Goal: Contribute content: Add original content to the website for others to see

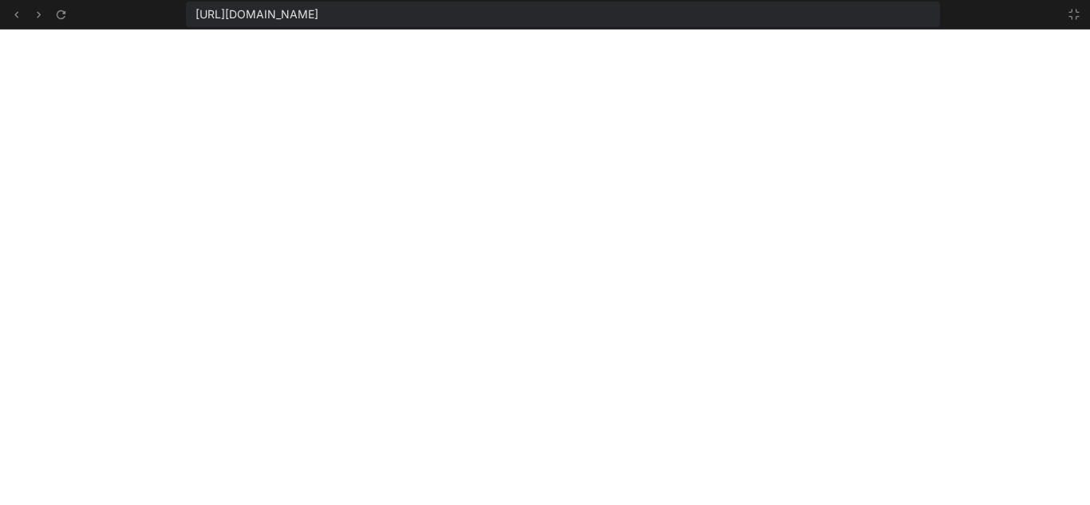
scroll to position [864, 0]
click at [1081, 10] on button at bounding box center [1074, 14] width 19 height 19
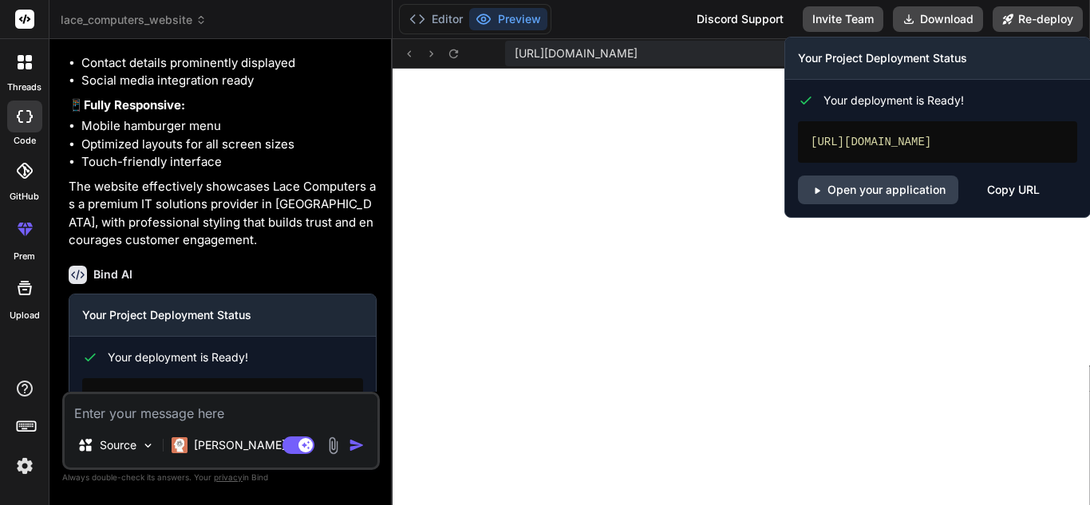
scroll to position [955, 0]
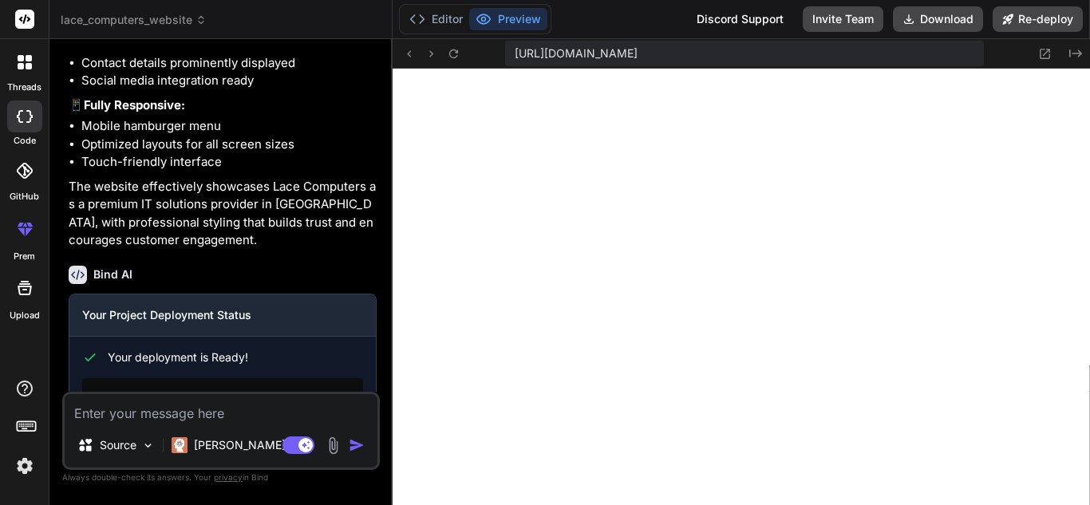
click at [22, 57] on icon at bounding box center [21, 58] width 6 height 6
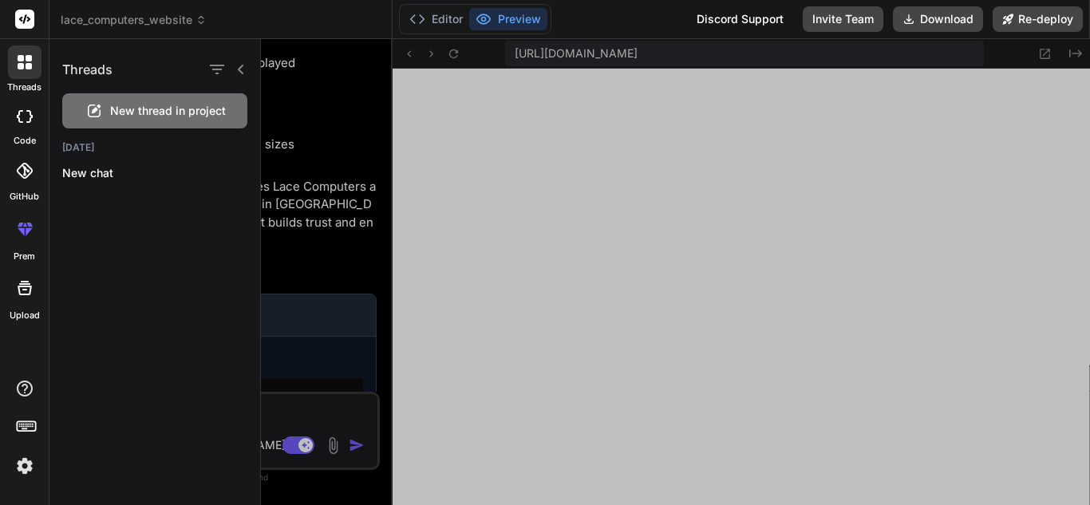
click at [138, 109] on span "New thread in project" at bounding box center [168, 111] width 116 height 16
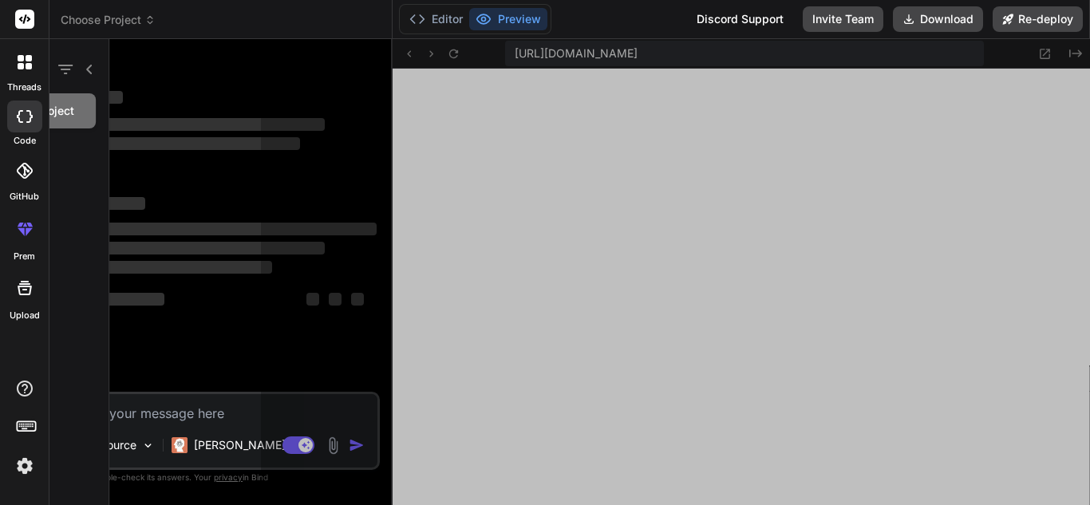
scroll to position [1031, 0]
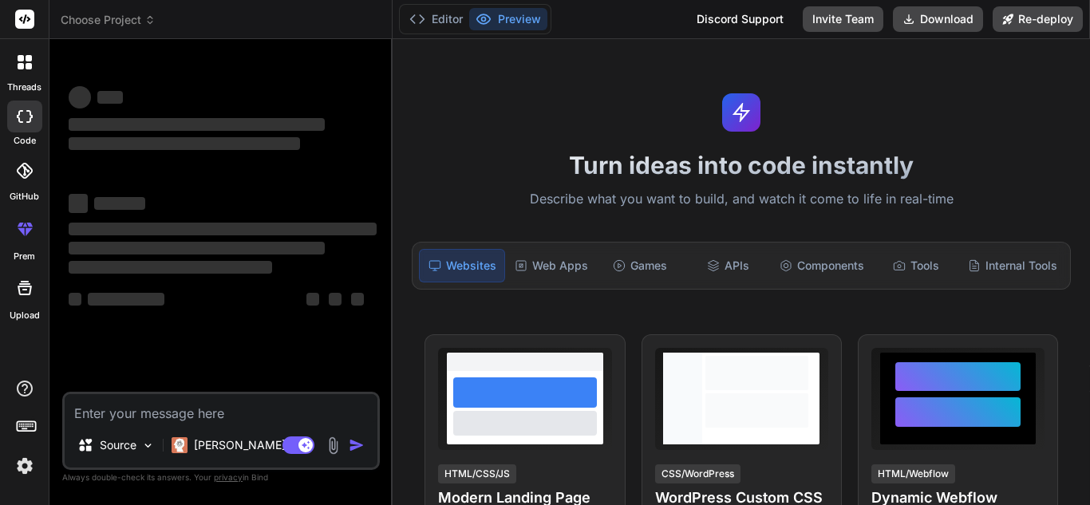
type textarea "x"
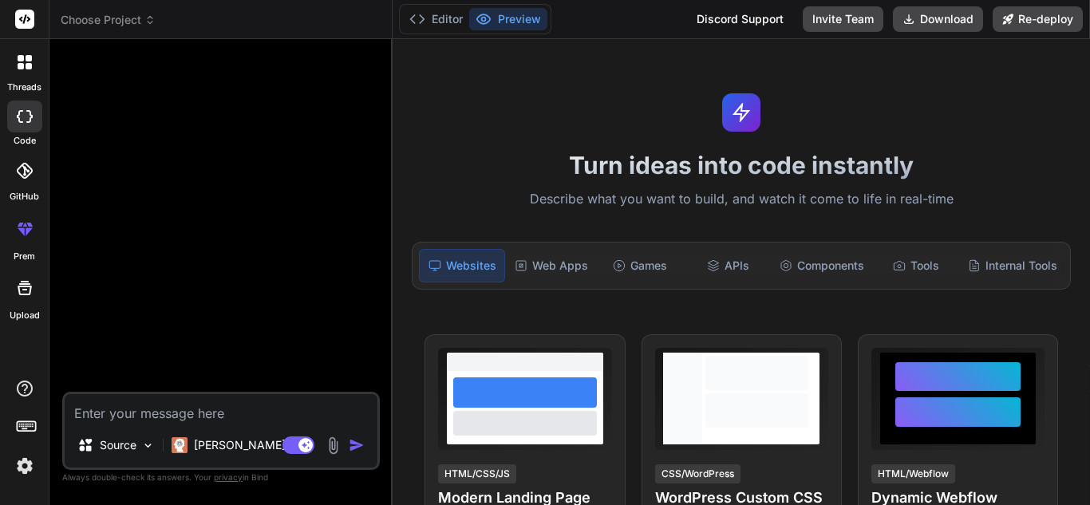
click at [116, 410] on textarea at bounding box center [221, 408] width 313 height 29
type textarea "C"
type textarea "x"
type textarea "Cr"
type textarea "x"
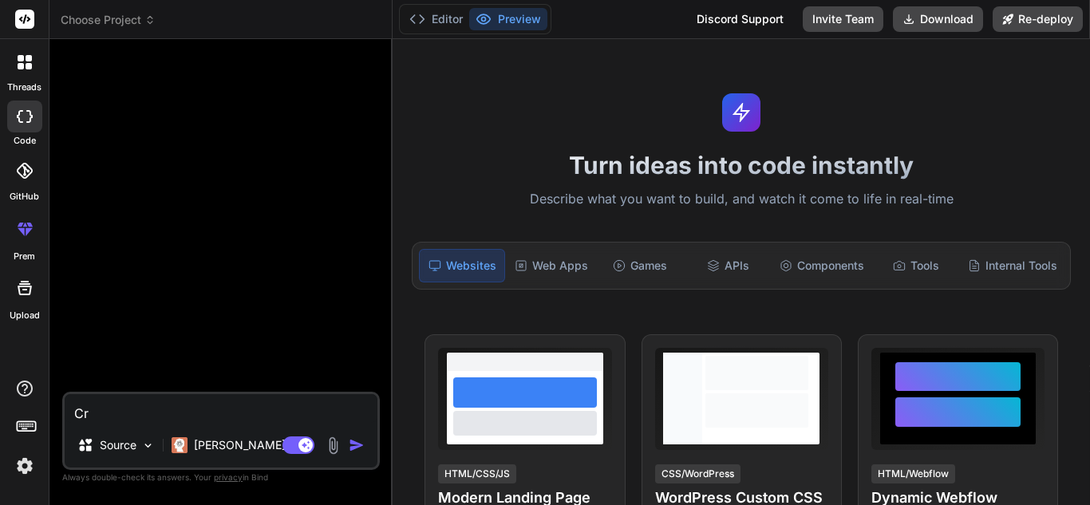
type textarea "Cre"
type textarea "x"
type textarea "Crea"
type textarea "x"
type textarea "Creat"
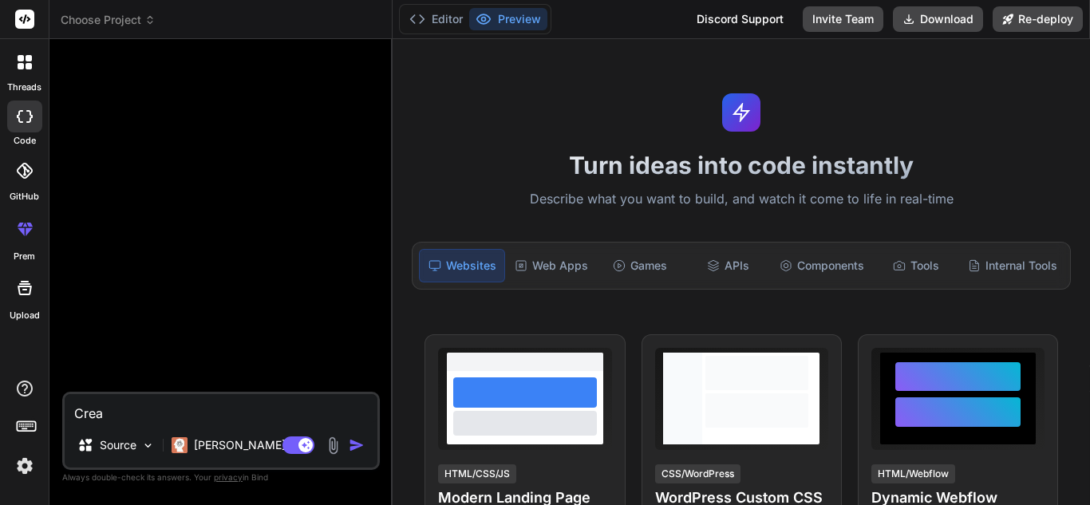
type textarea "x"
type textarea "Create"
type textarea "x"
type textarea "Create"
type textarea "x"
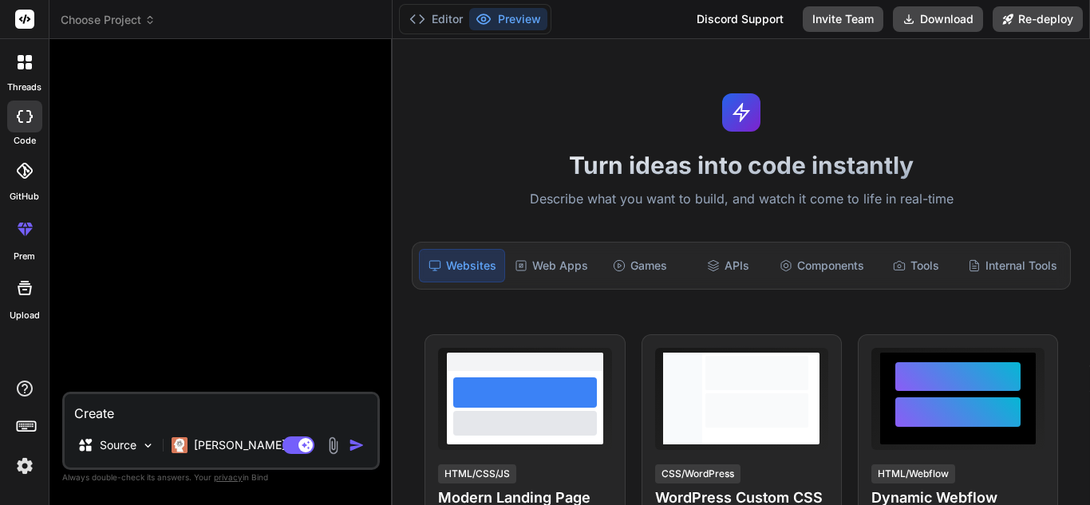
type textarea "Create a"
type textarea "x"
type textarea "Create a"
type textarea "x"
type textarea "Create a s"
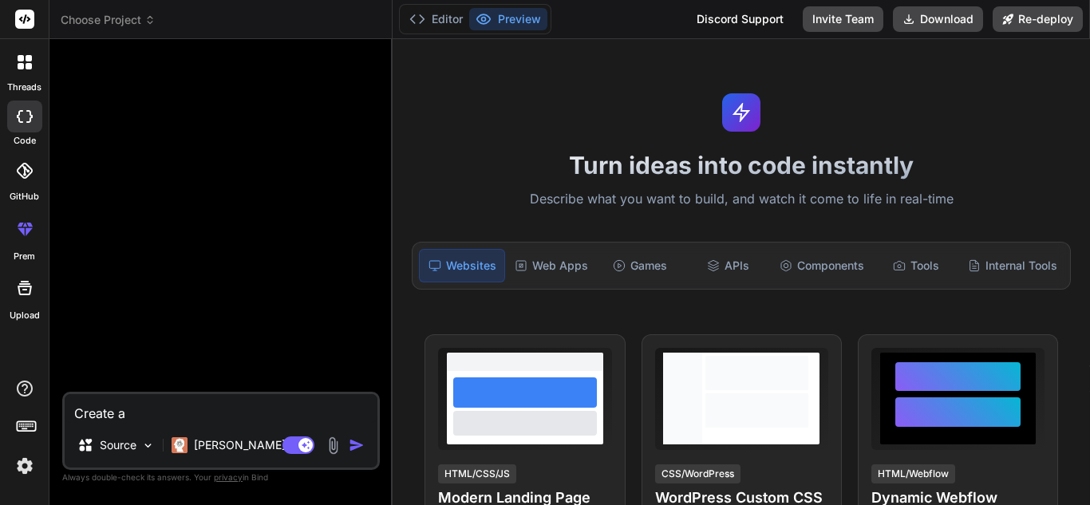
type textarea "x"
type textarea "Create a so"
type textarea "x"
type textarea "Create a sof"
type textarea "x"
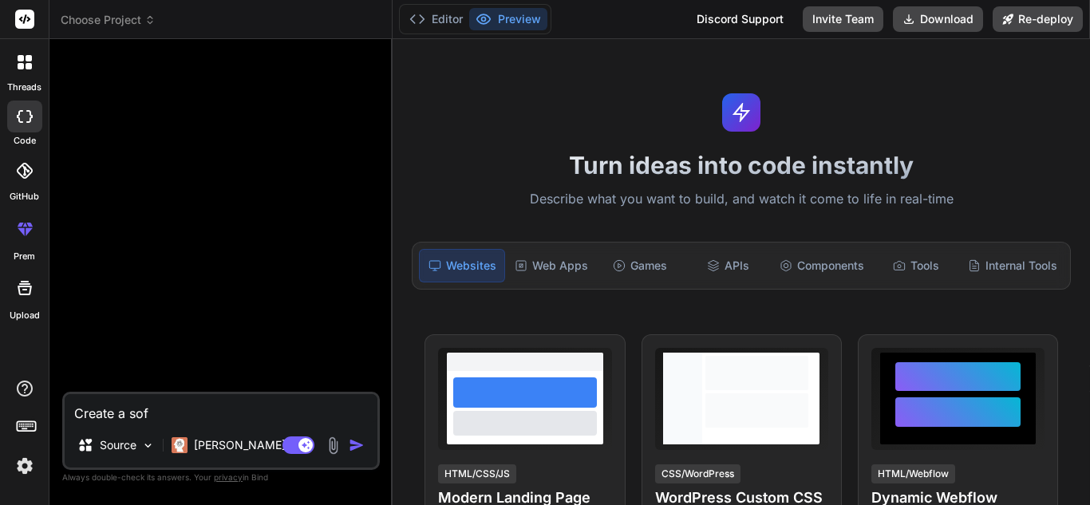
type textarea "Create a soft"
type textarea "x"
type textarea "Create a softw"
type textarea "x"
type textarea "Create a softwa"
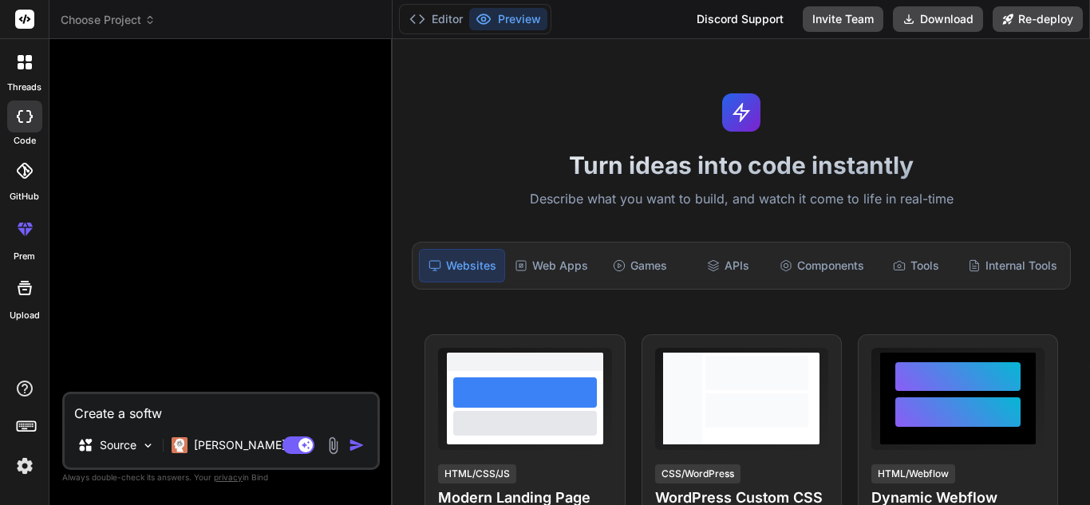
type textarea "x"
type textarea "Create a softwar"
type textarea "x"
type textarea "Create a software"
type textarea "x"
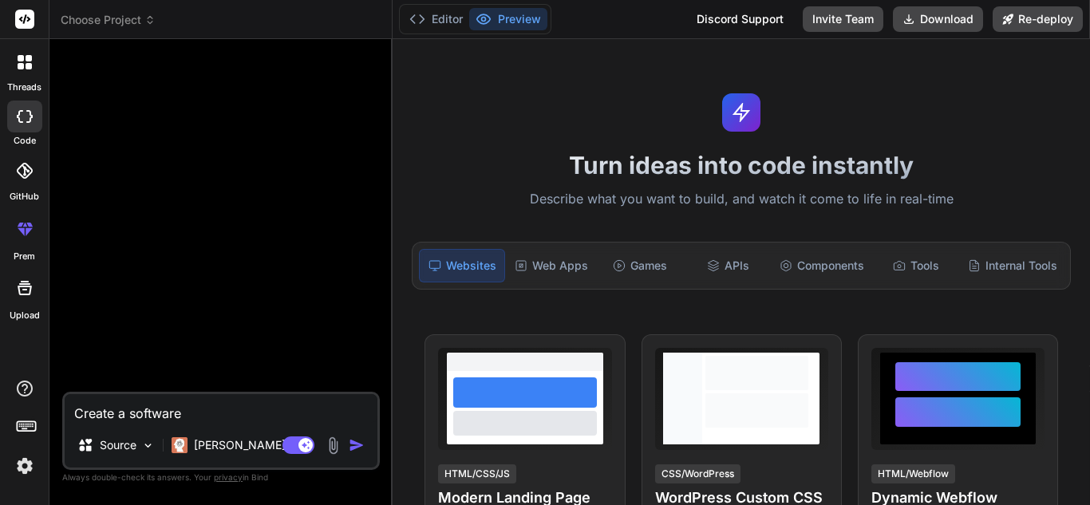
type textarea "Create a software"
type textarea "x"
type textarea "Create a software c"
type textarea "x"
type textarea "Create a software co"
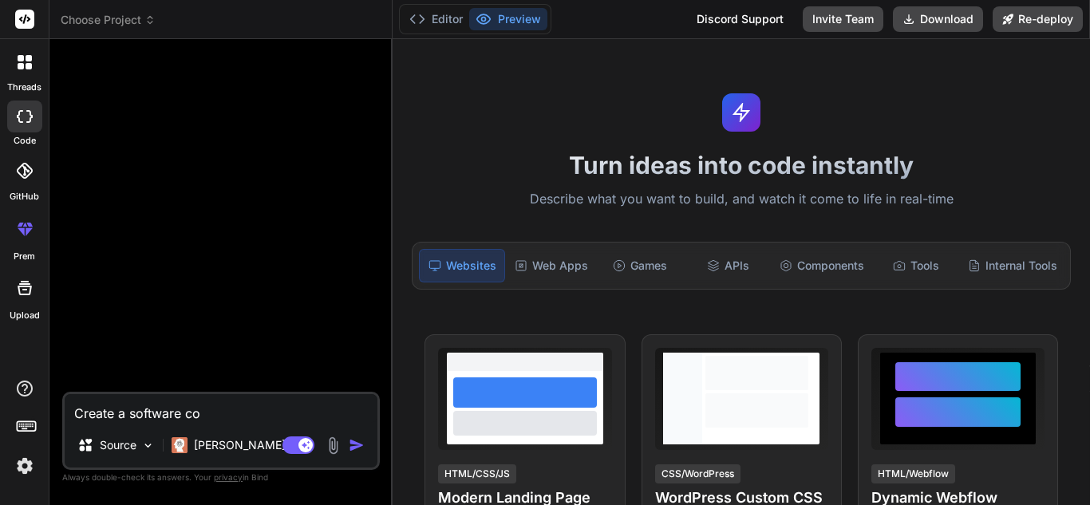
type textarea "x"
type textarea "Create a software cod"
type textarea "x"
type textarea "Create a software code"
type textarea "x"
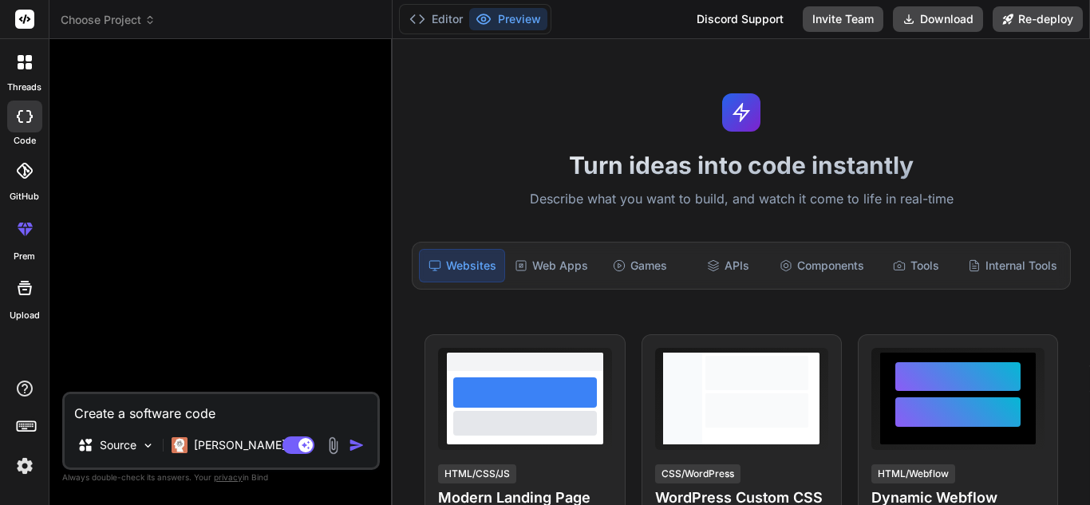
type textarea "Create a software code"
type textarea "x"
type textarea "Create a software code t"
type textarea "x"
type textarea "Create a software code th"
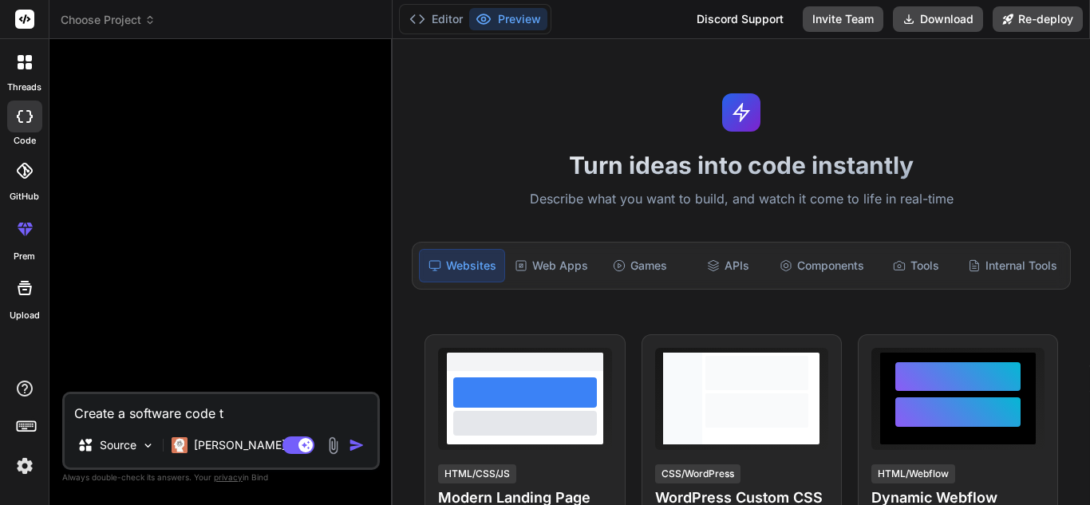
type textarea "x"
type textarea "Create a software code tha"
type textarea "x"
type textarea "Create a software code that"
type textarea "x"
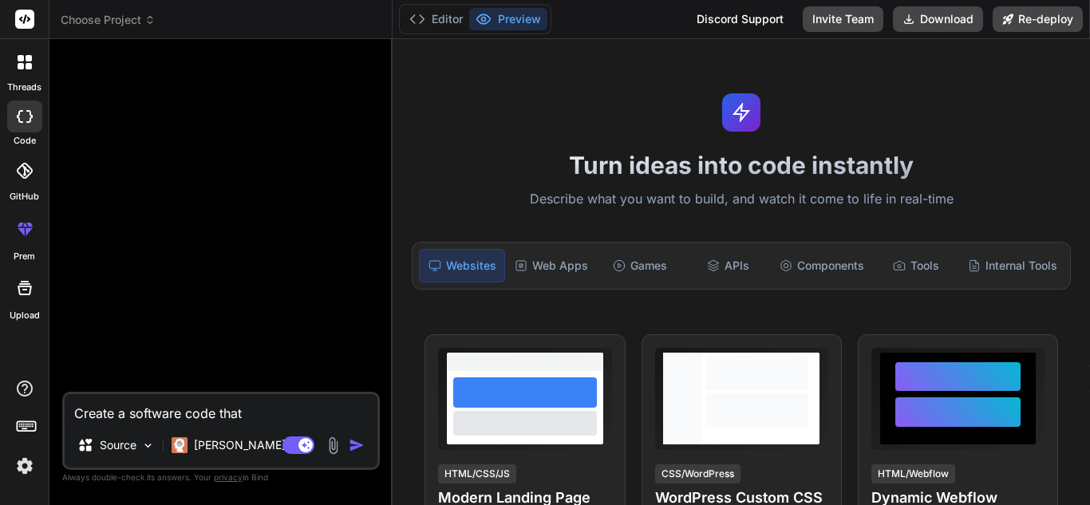
type textarea "Create a software code that"
type textarea "x"
type textarea "Create a software code that c"
type textarea "x"
type textarea "Create a software code that ca"
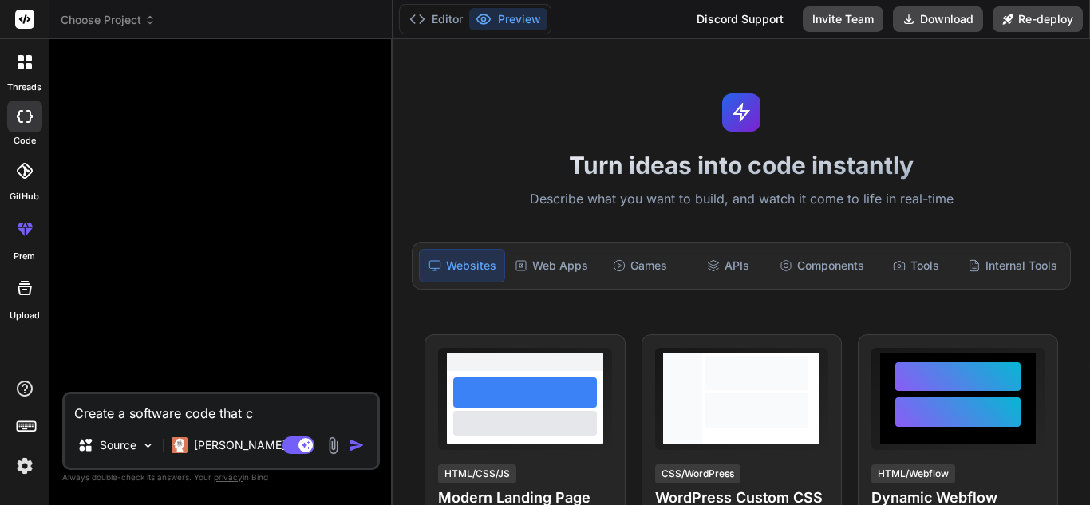
type textarea "x"
type textarea "Create a software code that can"
type textarea "x"
type textarea "Create a software code that can"
type textarea "x"
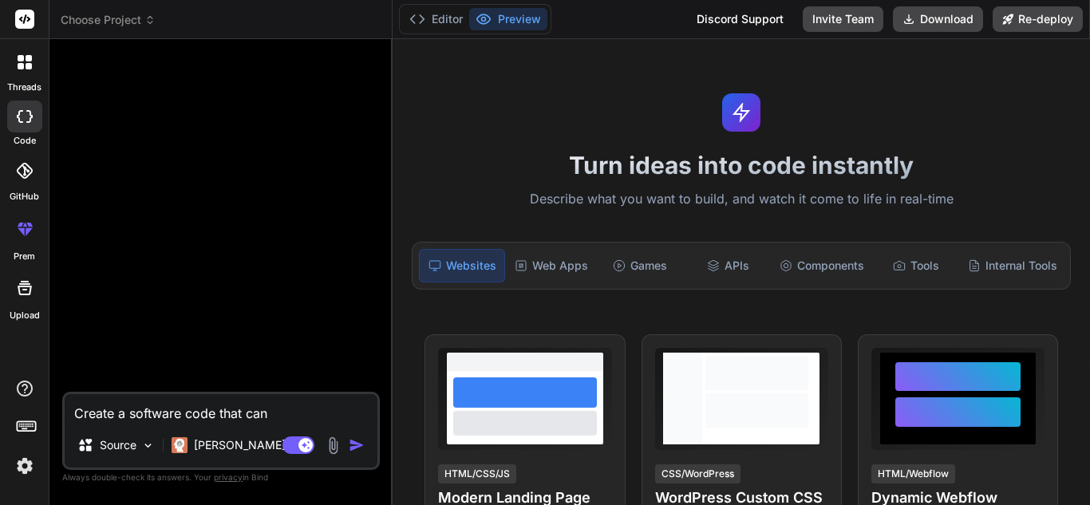
type textarea "Create a software code that can a"
type textarea "x"
type textarea "Create a software code that can ac"
type textarea "x"
type textarea "Create a software code that can acc"
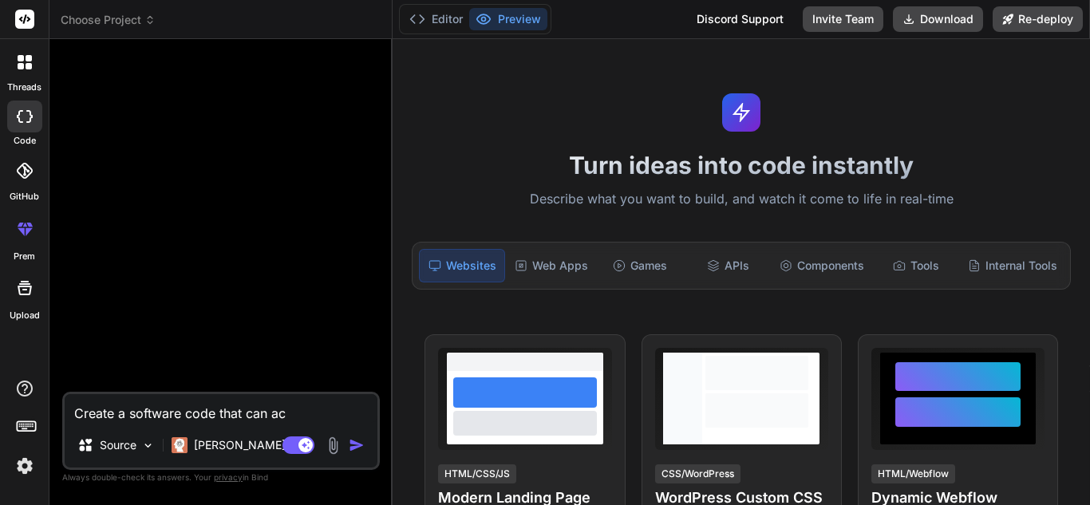
type textarea "x"
type textarea "Create a software code that can acce"
type textarea "x"
type textarea "Create a software code that can accec"
type textarea "x"
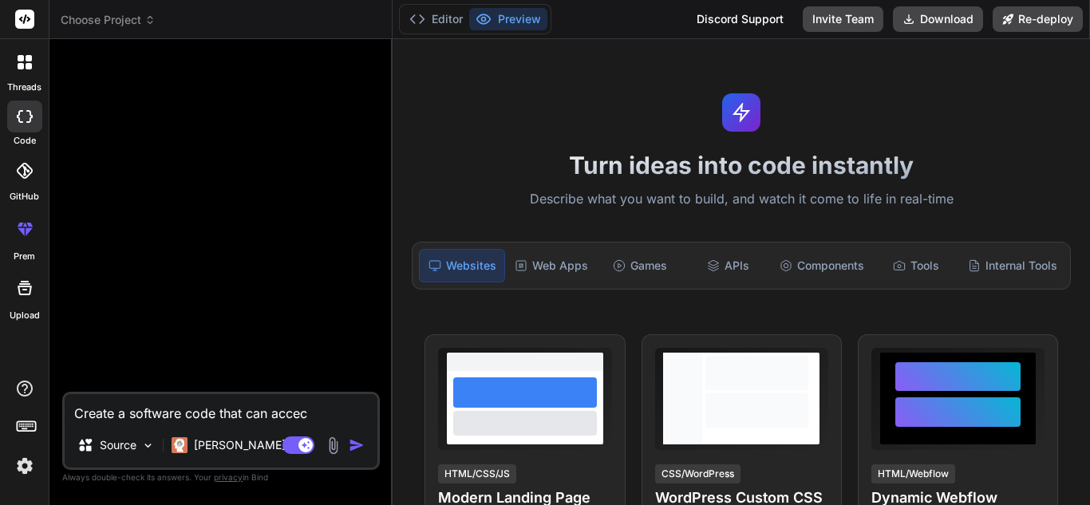
type textarea "Create a software code that can accecc"
type textarea "x"
type textarea "Create a software code that can accec"
type textarea "x"
type textarea "Create a software code that can acce"
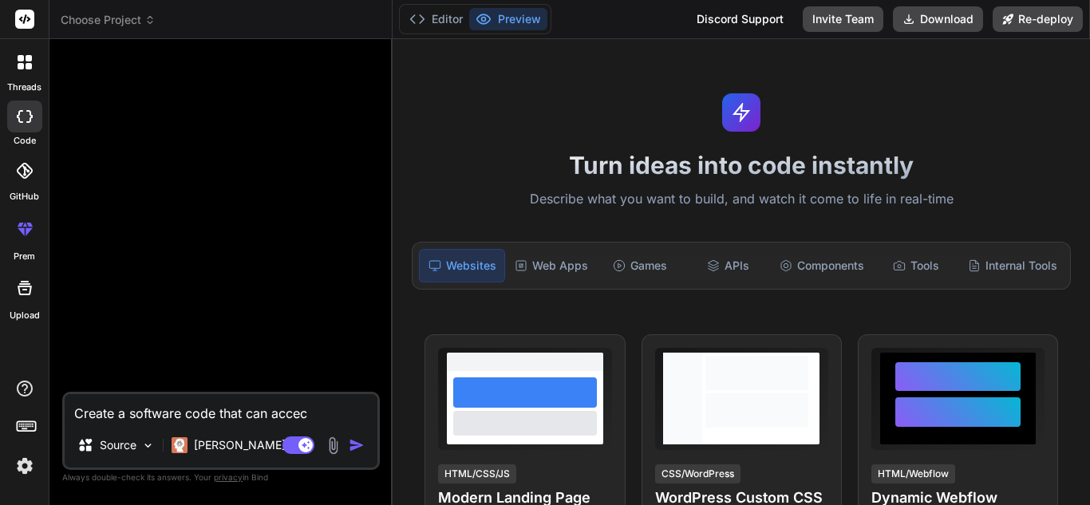
type textarea "x"
type textarea "Create a software code that can acces"
type textarea "x"
type textarea "Create a software code that can access"
type textarea "x"
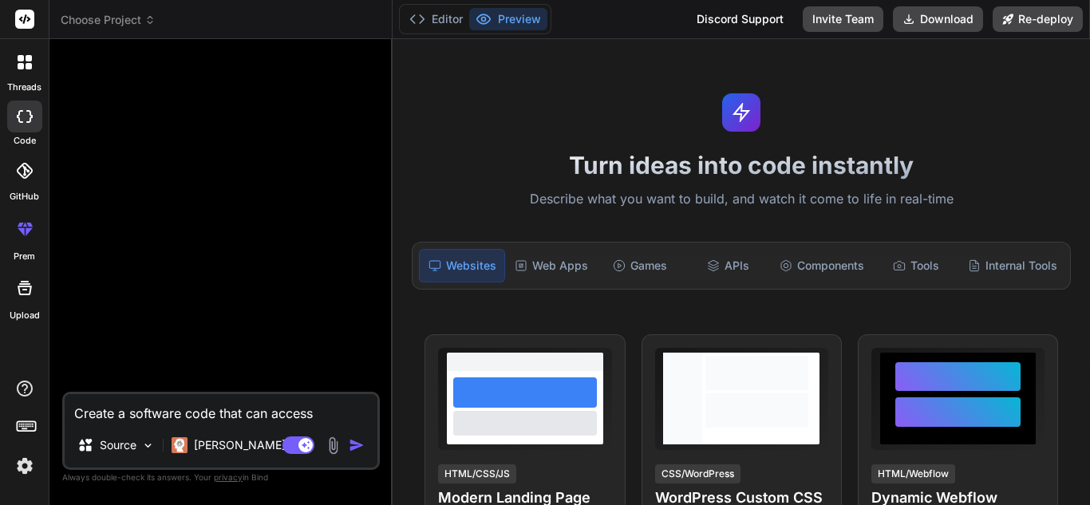
type textarea "Create a software code that can access"
type textarea "x"
type textarea "Create a software code that can access a"
type textarea "x"
type textarea "Create a software code that can access a"
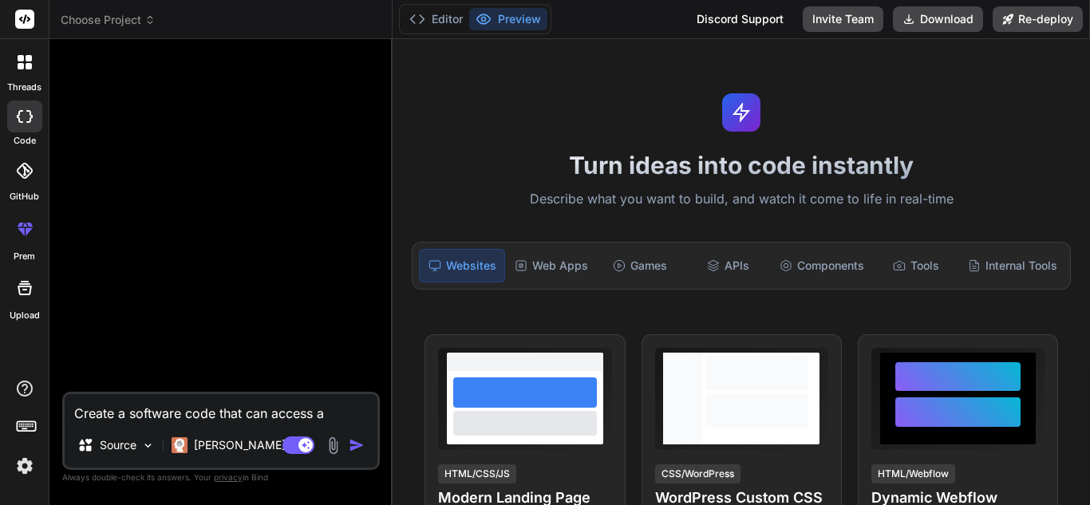
type textarea "x"
type textarea "Create a software code that can access a b"
type textarea "x"
type textarea "Create a software code that can access a be"
type textarea "x"
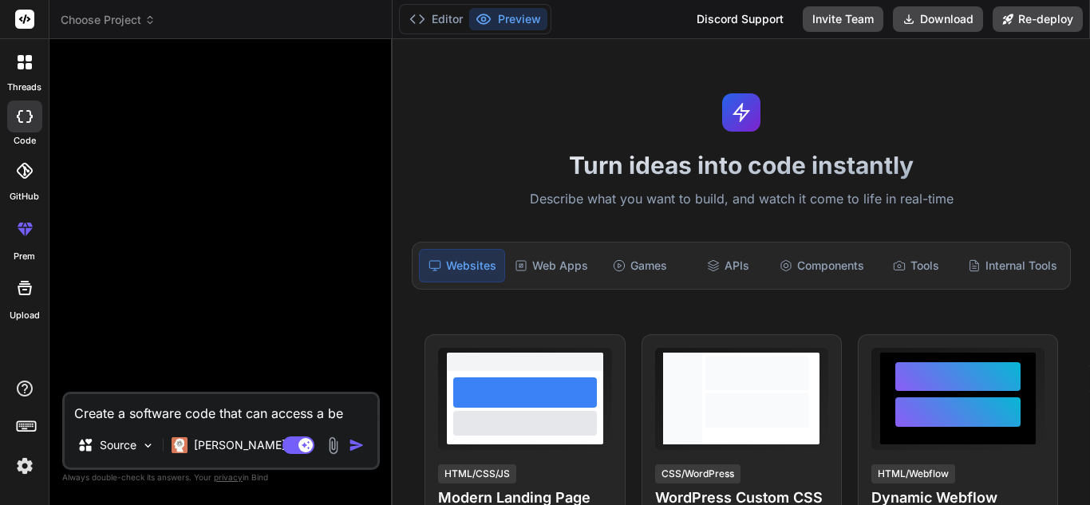
type textarea "Create a software code that can access a bet"
type textarea "x"
type textarea "Create a software code that can access a bett"
type textarea "x"
type textarea "Create a software code that can access a betti"
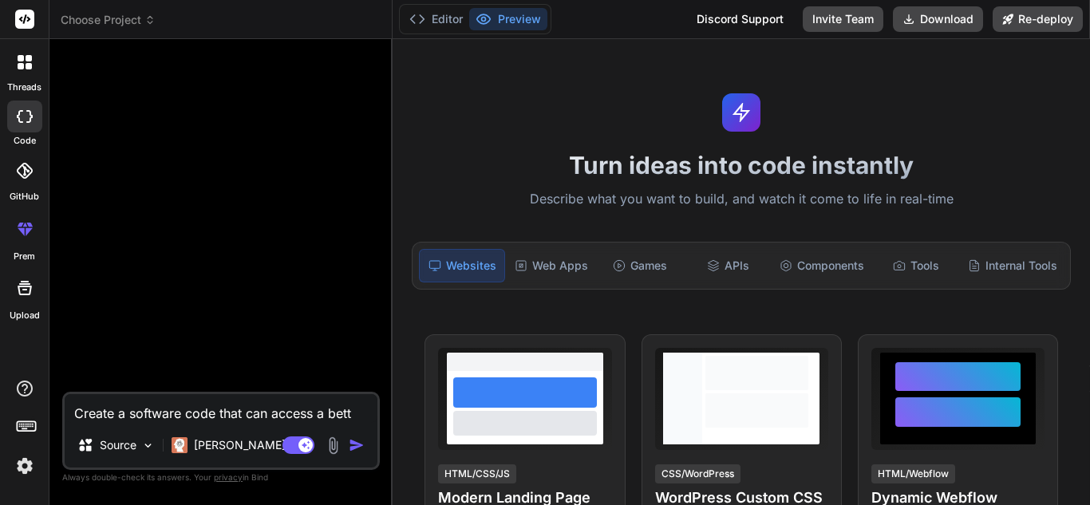
type textarea "x"
type textarea "Create a software code that can access a [PERSON_NAME]"
type textarea "x"
type textarea "Create a software code that can access a betting"
type textarea "x"
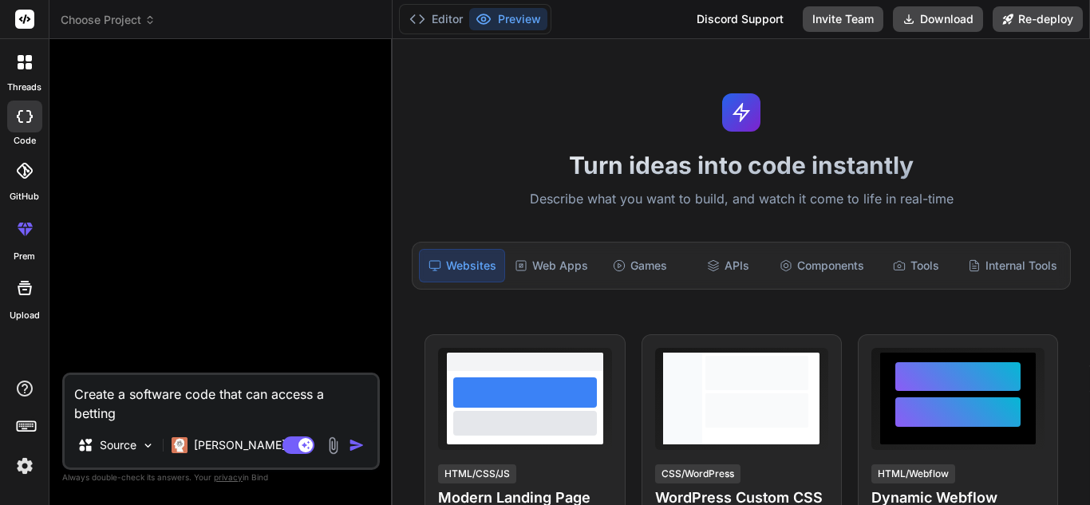
type textarea "Create a software code that can access a betting"
type textarea "x"
type textarea "Create a software code that can access a betting s"
type textarea "x"
type textarea "Create a software code that can access a betting si"
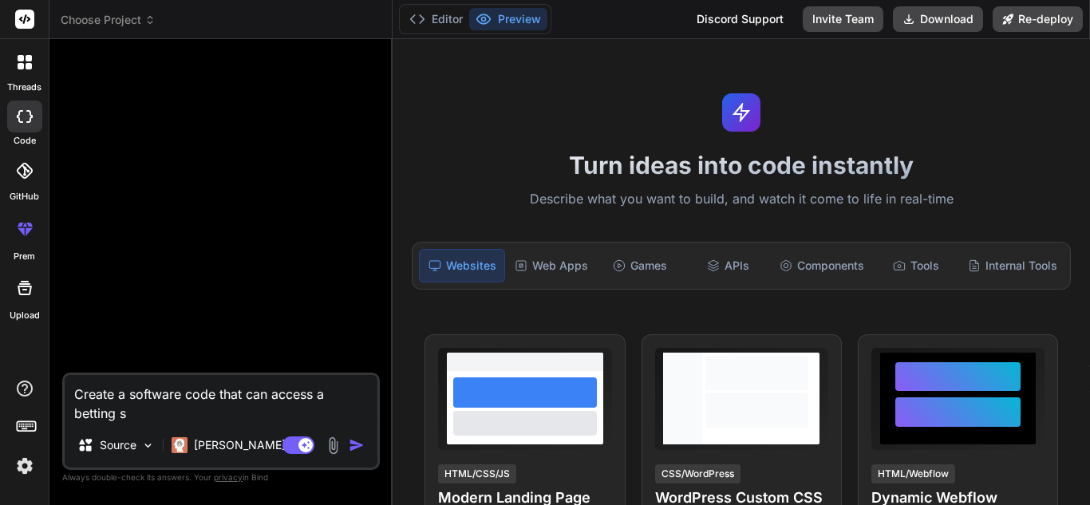
type textarea "x"
type textarea "Create a software code that can access a betting sit"
type textarea "x"
type textarea "Create a software code that can access a betting site"
type textarea "x"
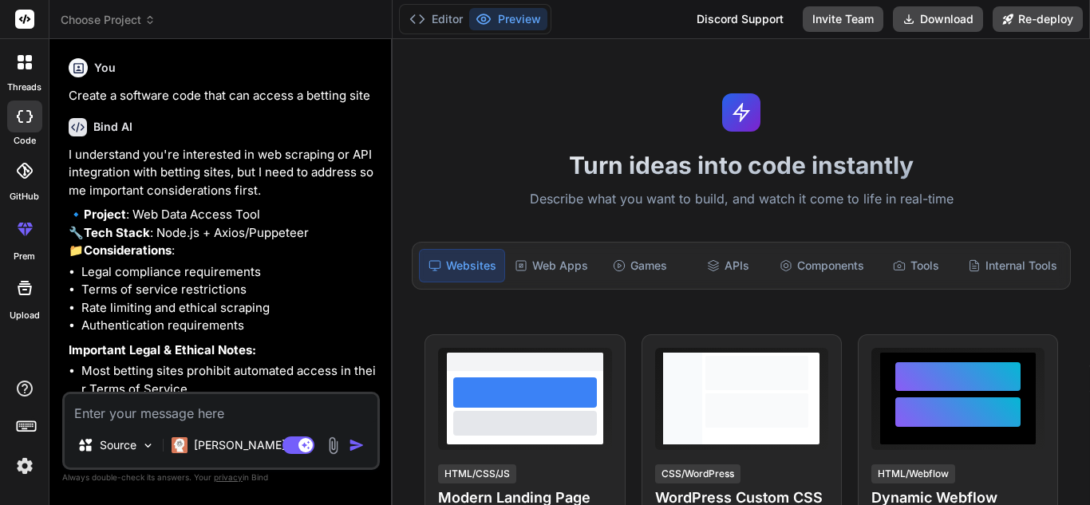
type textarea "x"
click at [188, 282] on li "Legal compliance requirements" at bounding box center [228, 272] width 295 height 18
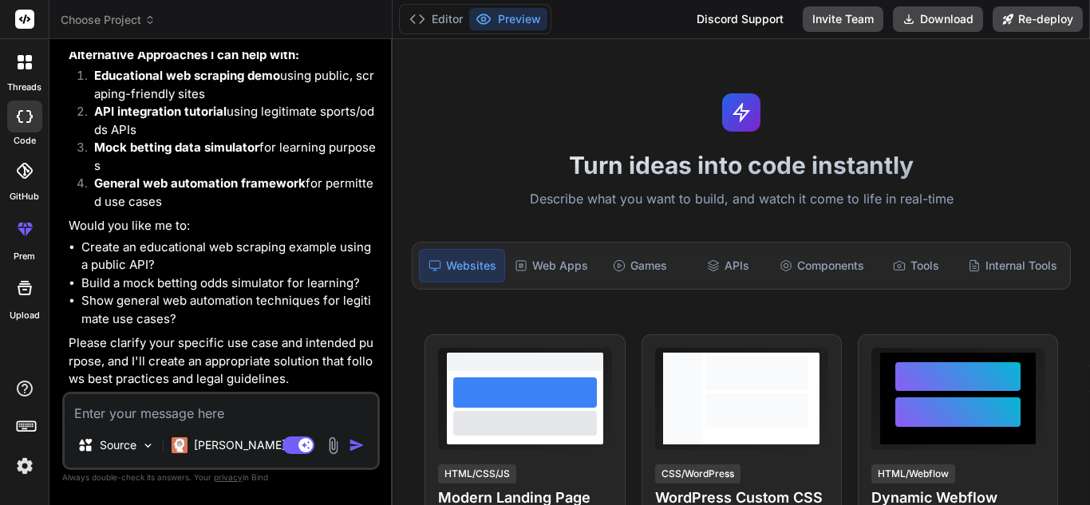
scroll to position [484, 0]
click at [129, 412] on textarea at bounding box center [221, 408] width 313 height 29
type textarea "y"
type textarea "x"
type textarea "ye"
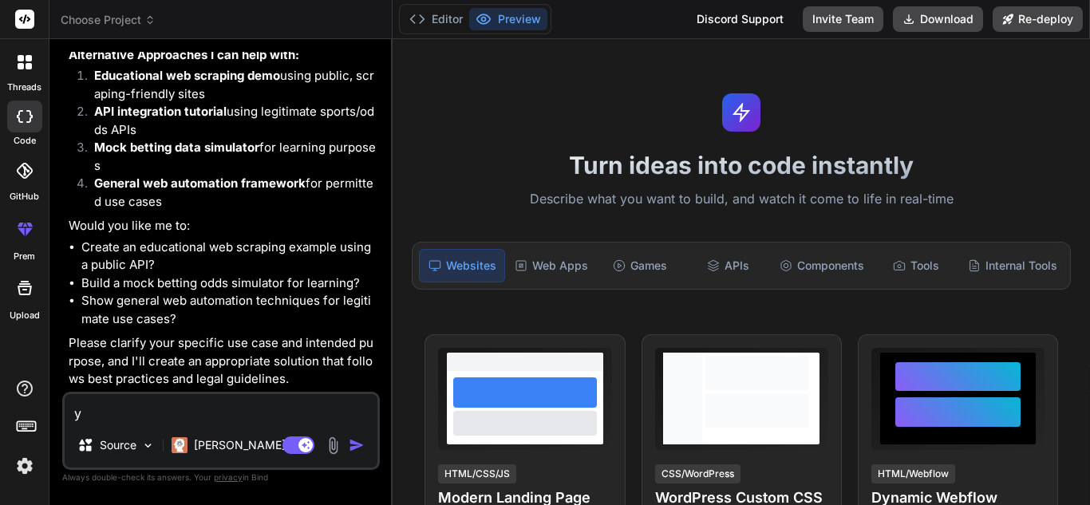
type textarea "x"
type textarea "yes"
type textarea "x"
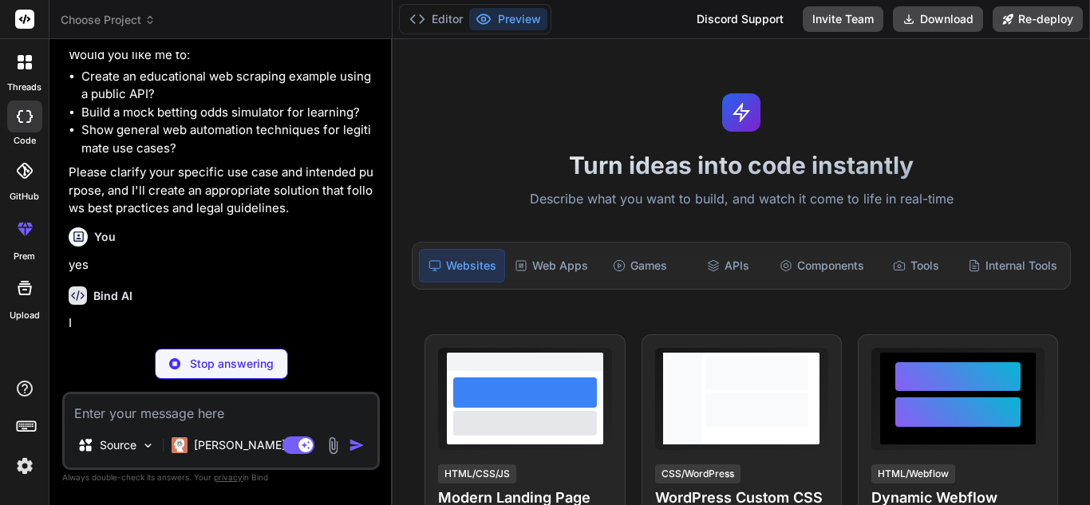
scroll to position [650, 0]
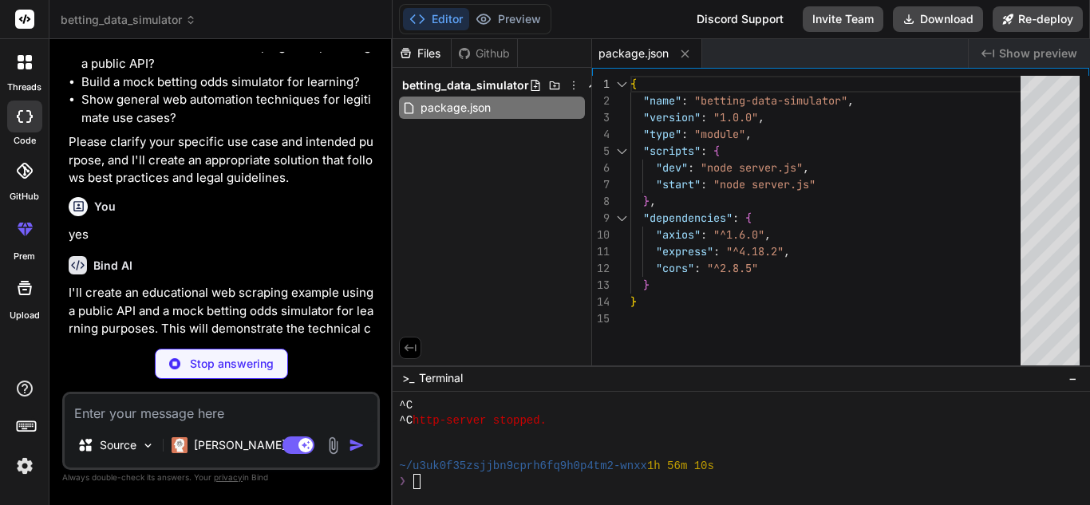
click at [232, 127] on li "Show general web automation techniques for legitimate use cases?" at bounding box center [228, 109] width 295 height 36
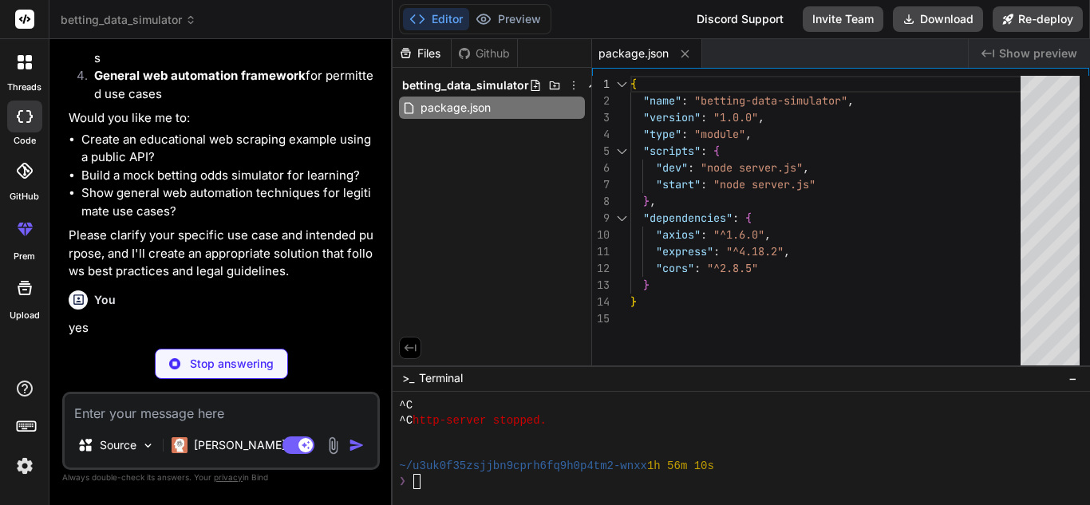
scroll to position [554, 0]
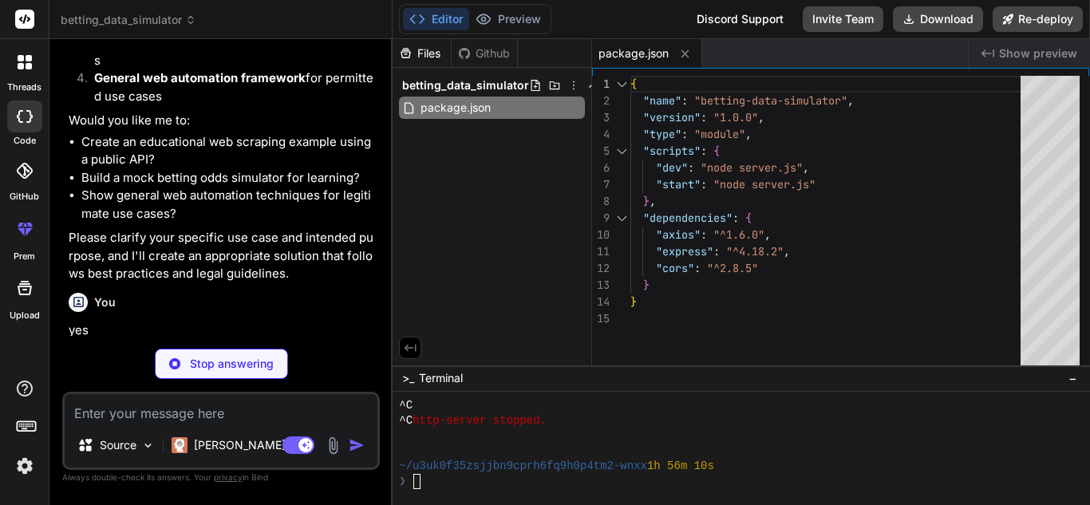
type textarea "x"
type textarea "console.log('Educational betting data simulator started'); });"
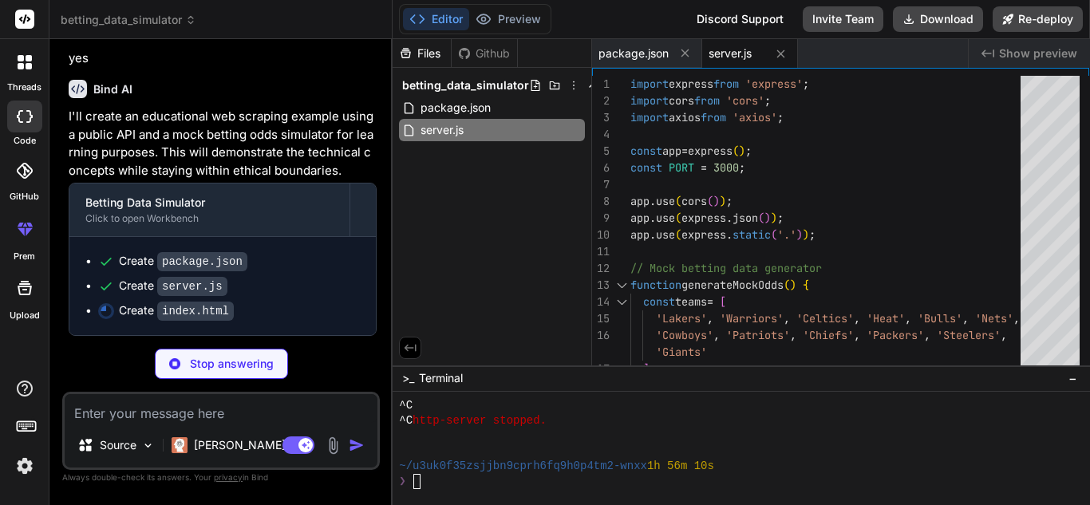
scroll to position [862, 0]
type textarea "x"
type textarea "</body> </html>"
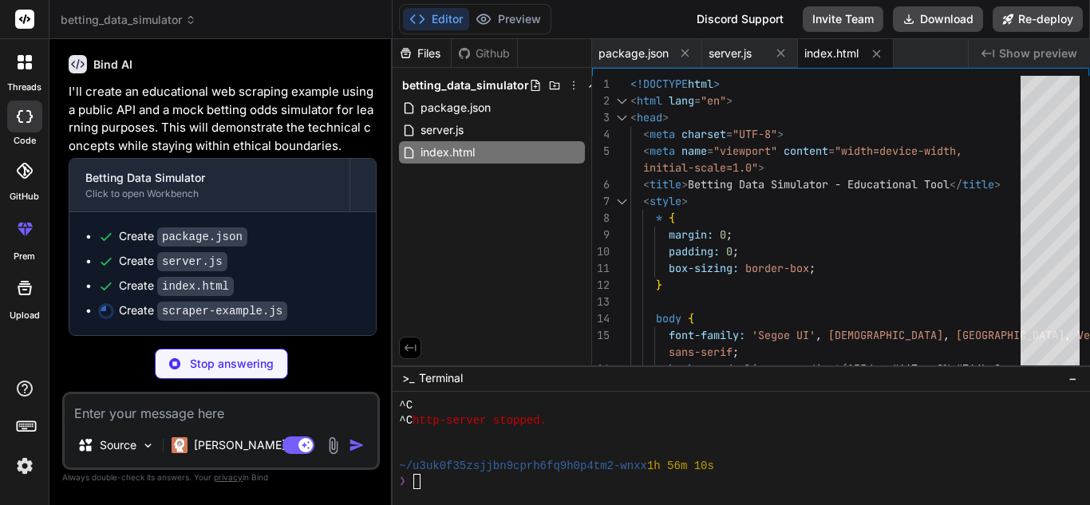
scroll to position [887, 0]
type textarea "x"
type textarea "console.log('• Be ethical and responsible with data use'); }); }"
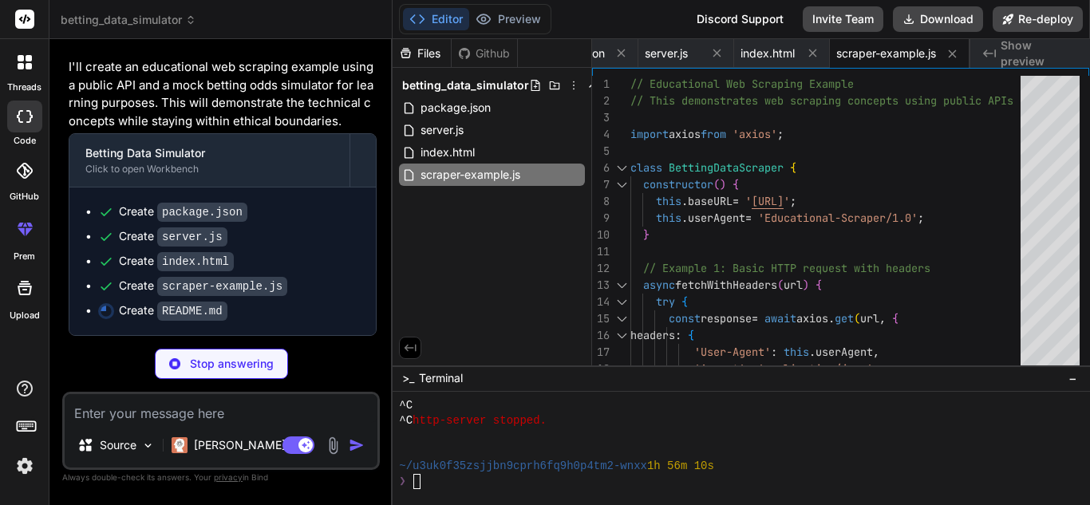
type textarea "x"
type textarea "5. Practice with public datasets and APIs --- **Remember**: This tool is for ed…"
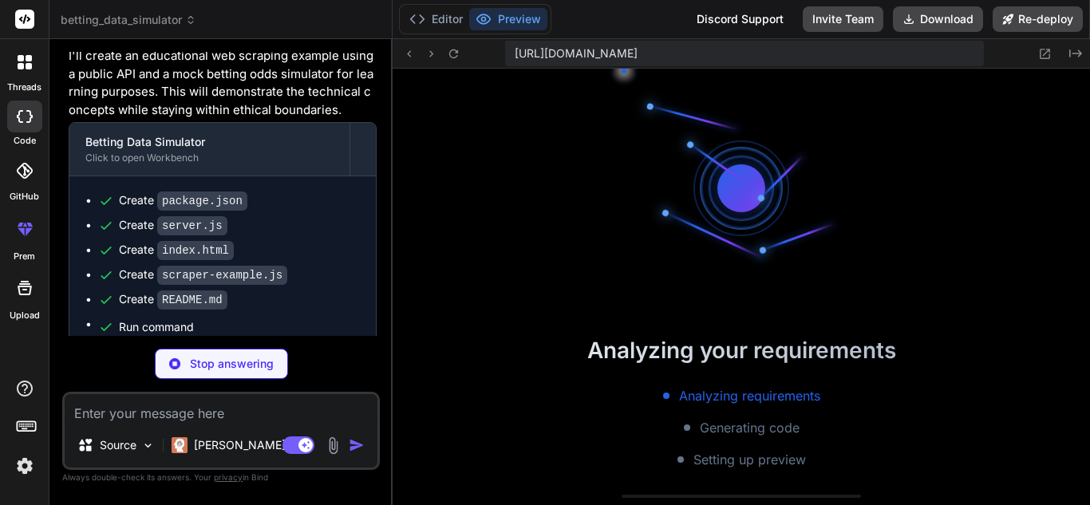
scroll to position [1471, 0]
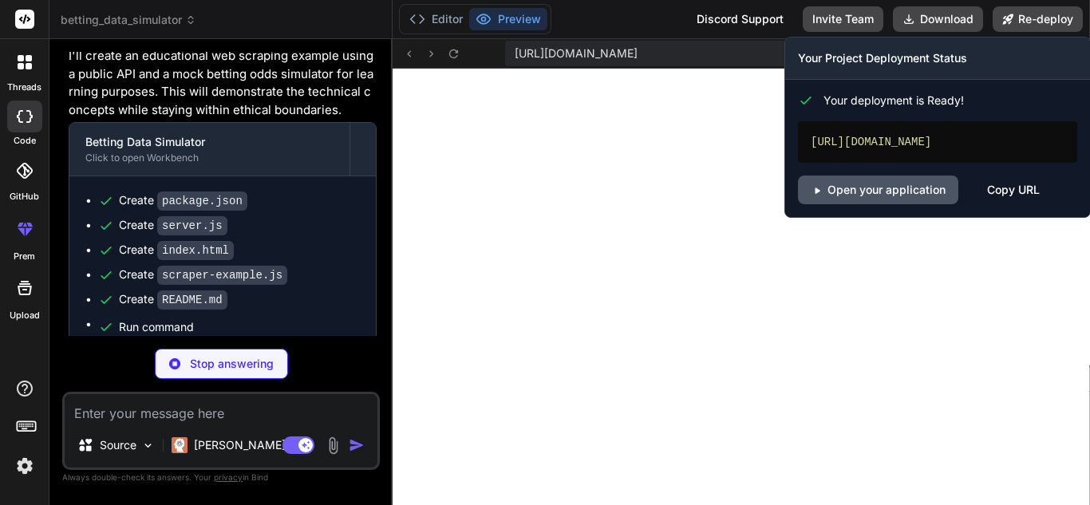
click at [907, 188] on link "Open your application" at bounding box center [878, 190] width 160 height 29
click at [1039, 10] on button "Re-deploy" at bounding box center [1038, 19] width 90 height 26
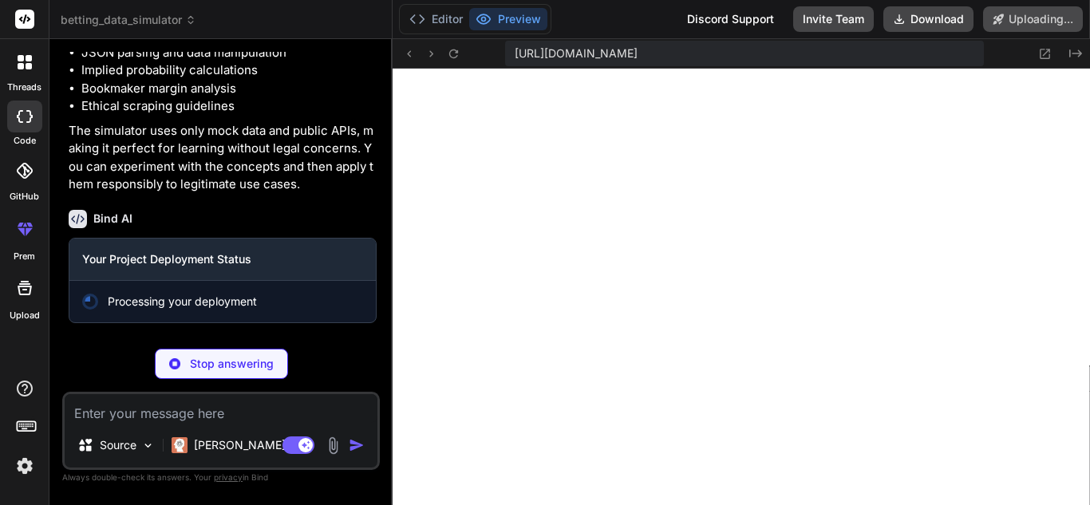
scroll to position [1617, 0]
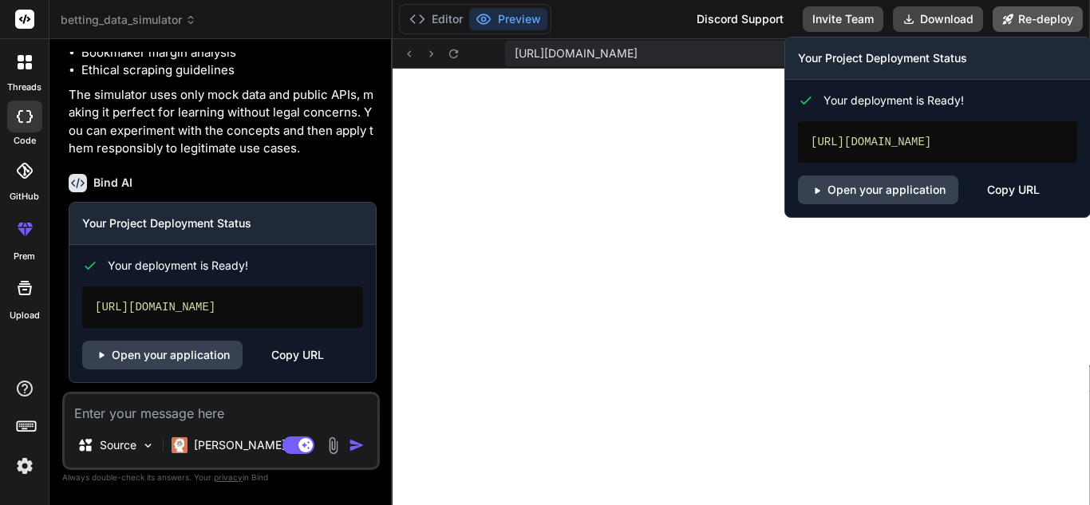
click at [1052, 24] on button "Re-deploy" at bounding box center [1038, 19] width 90 height 26
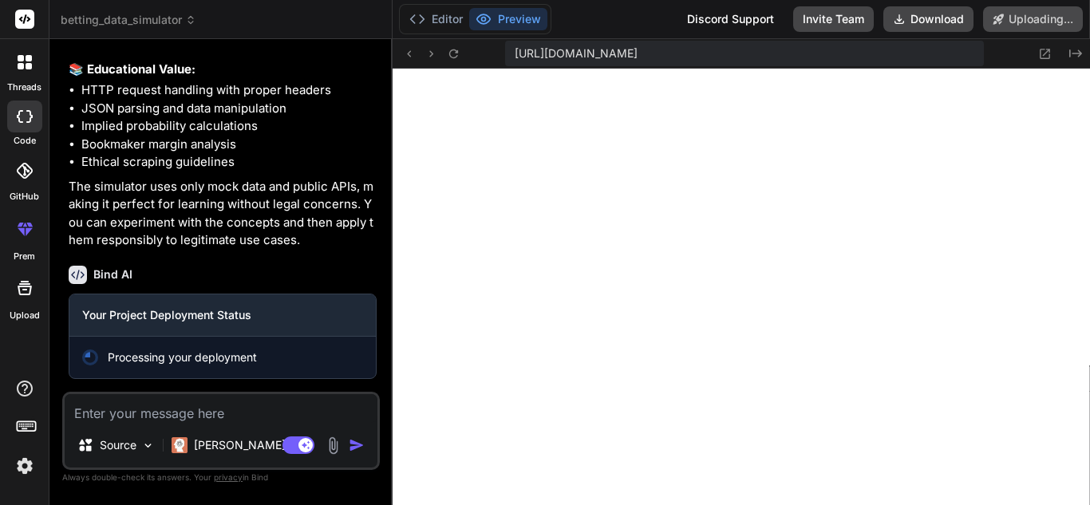
scroll to position [1561, 0]
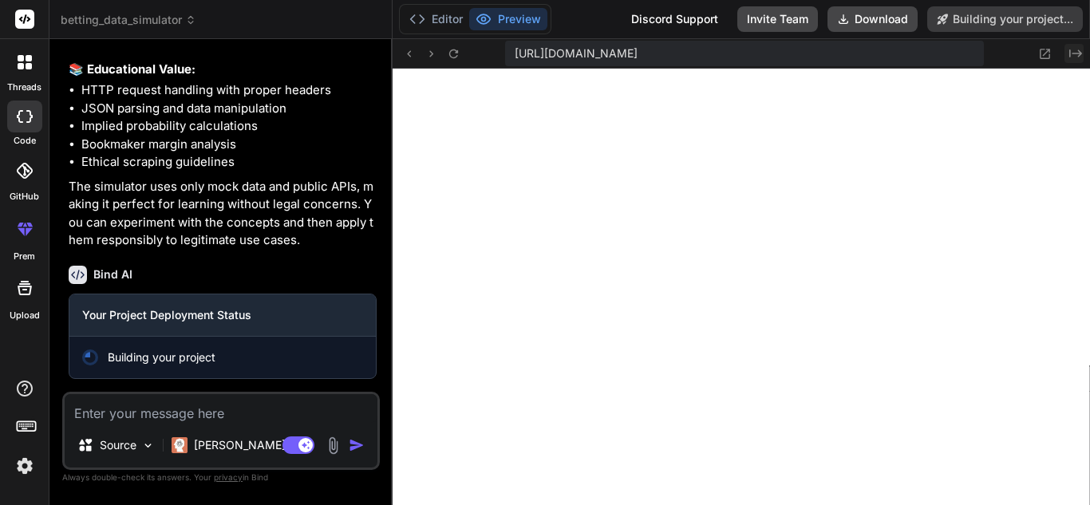
click at [1073, 53] on icon at bounding box center [1075, 53] width 13 height 8
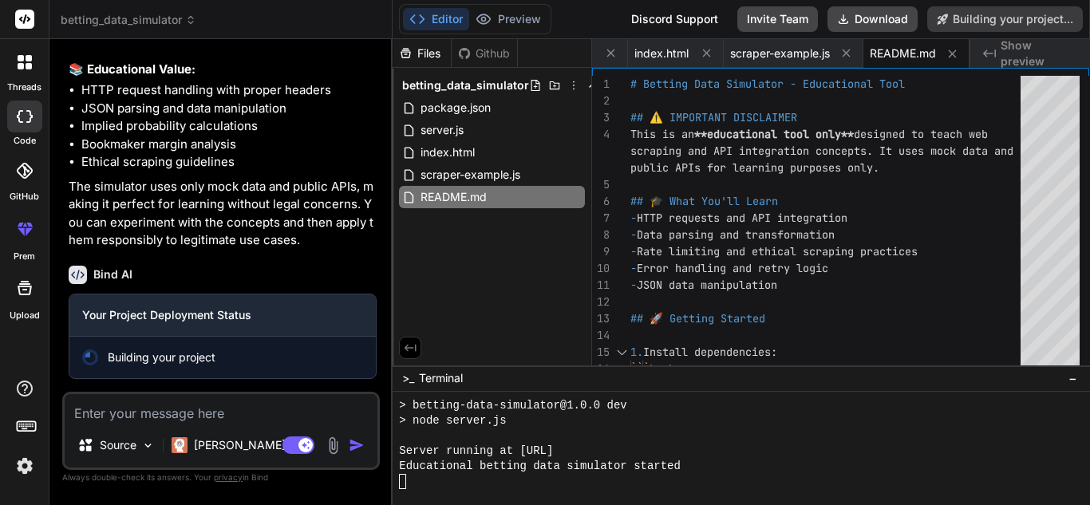
click at [1012, 52] on span "Show preview" at bounding box center [1039, 54] width 77 height 32
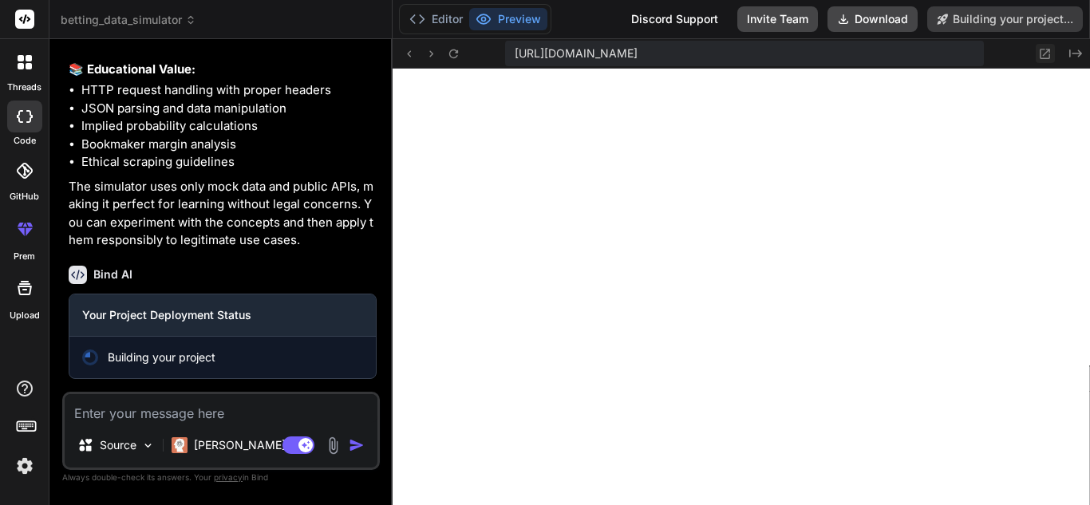
click at [1043, 55] on icon at bounding box center [1046, 54] width 10 height 10
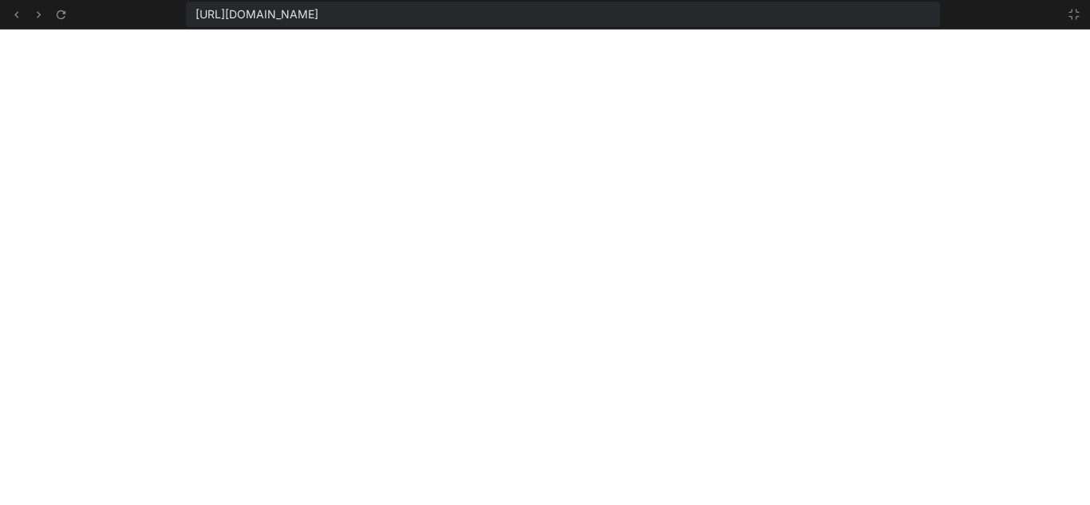
type textarea "x"
click at [12, 15] on icon at bounding box center [17, 15] width 14 height 14
click at [56, 14] on icon at bounding box center [61, 15] width 14 height 14
click at [1079, 14] on icon at bounding box center [1074, 14] width 13 height 13
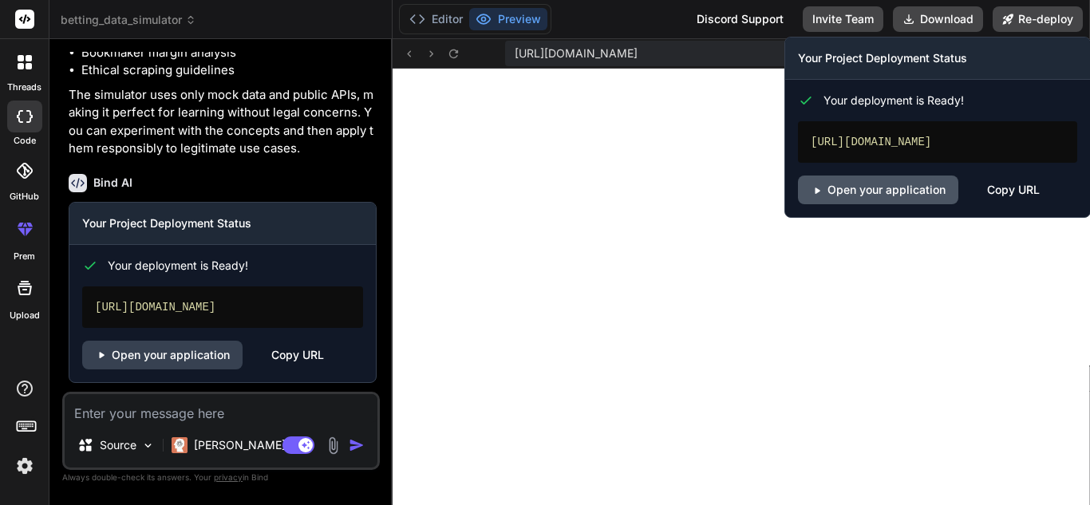
click at [927, 196] on link "Open your application" at bounding box center [878, 190] width 160 height 29
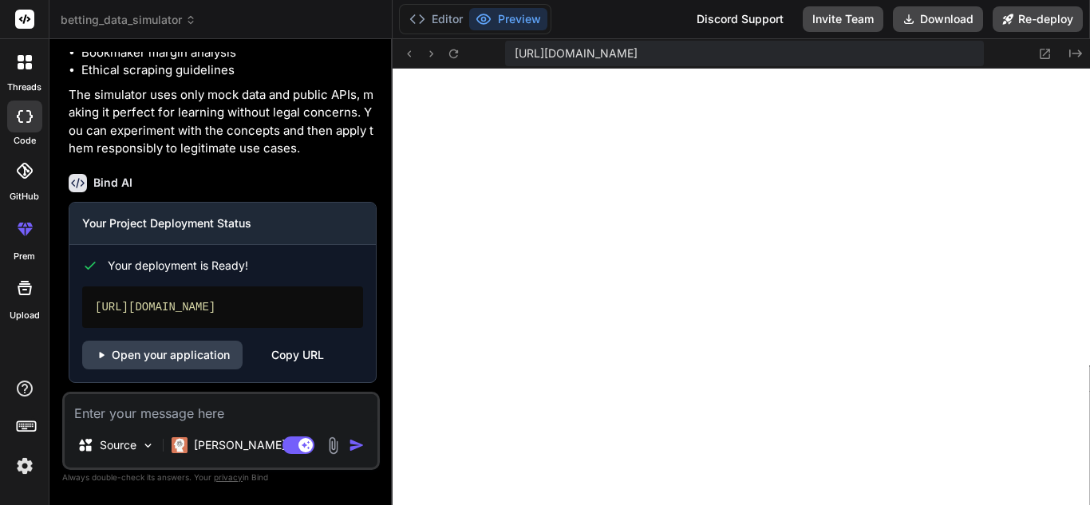
click at [28, 26] on rect at bounding box center [24, 19] width 19 height 19
